Goal: Browse casually

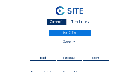
scroll to position [319, 0]
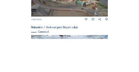
scroll to position [334, 0]
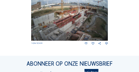
click at [64, 23] on img at bounding box center [69, 18] width 77 height 43
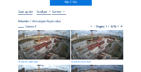
scroll to position [38, 0]
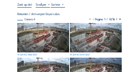
click at [42, 27] on img at bounding box center [43, 37] width 52 height 29
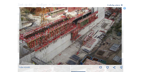
drag, startPoint x: 62, startPoint y: 39, endPoint x: 52, endPoint y: 47, distance: 12.7
click at [52, 47] on img at bounding box center [70, 36] width 103 height 58
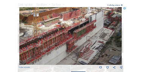
drag, startPoint x: 115, startPoint y: 27, endPoint x: 112, endPoint y: 31, distance: 4.6
click at [112, 31] on img at bounding box center [70, 36] width 103 height 58
